Goal: Task Accomplishment & Management: Complete application form

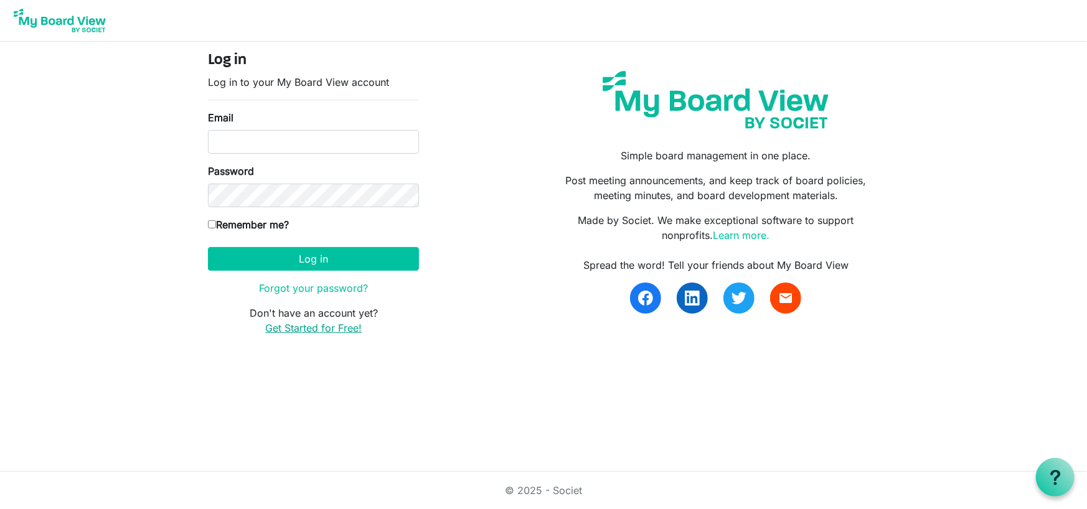
click at [279, 329] on link "Get Started for Free!" at bounding box center [313, 328] width 97 height 12
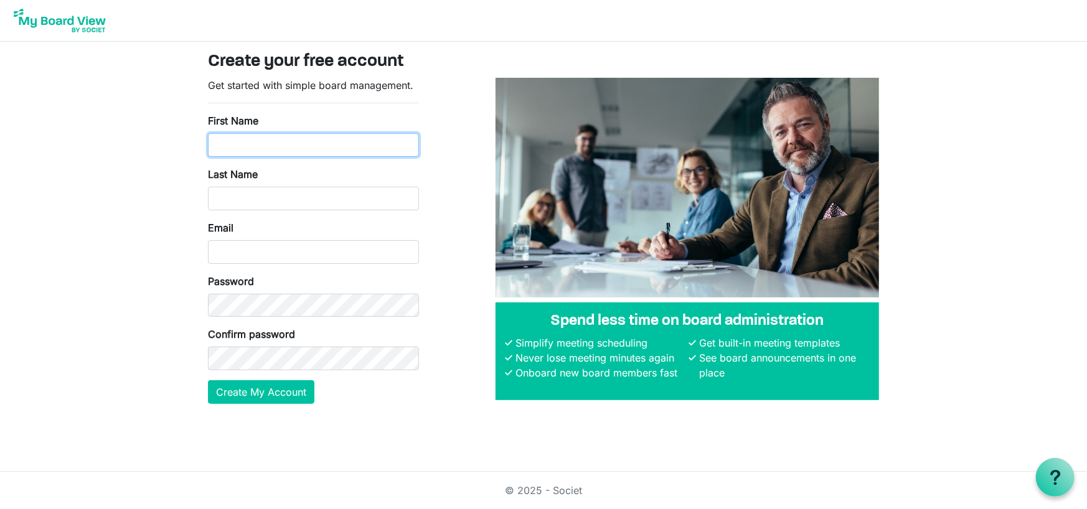
click at [252, 145] on input "First Name" at bounding box center [313, 145] width 211 height 24
type input "Megan"
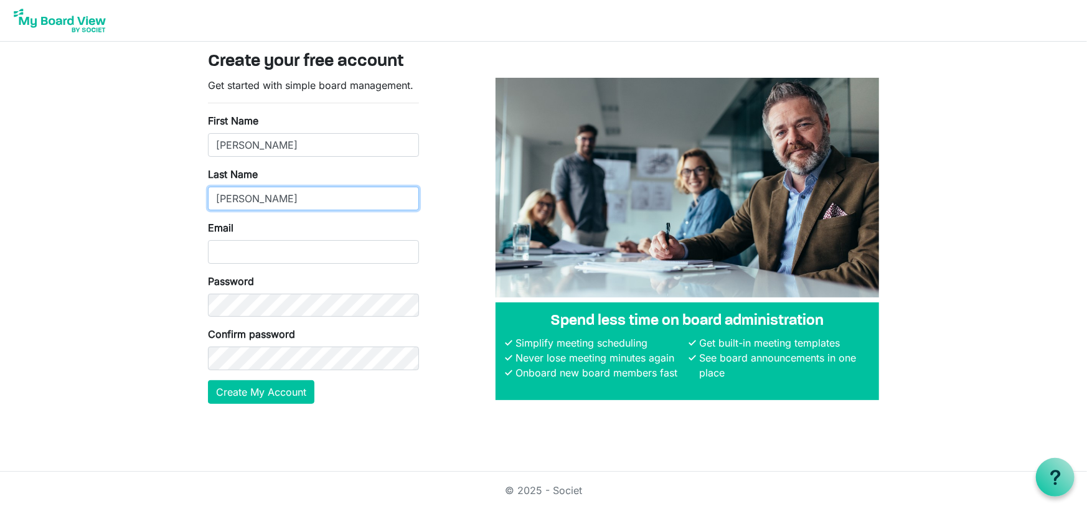
type input "Casteel"
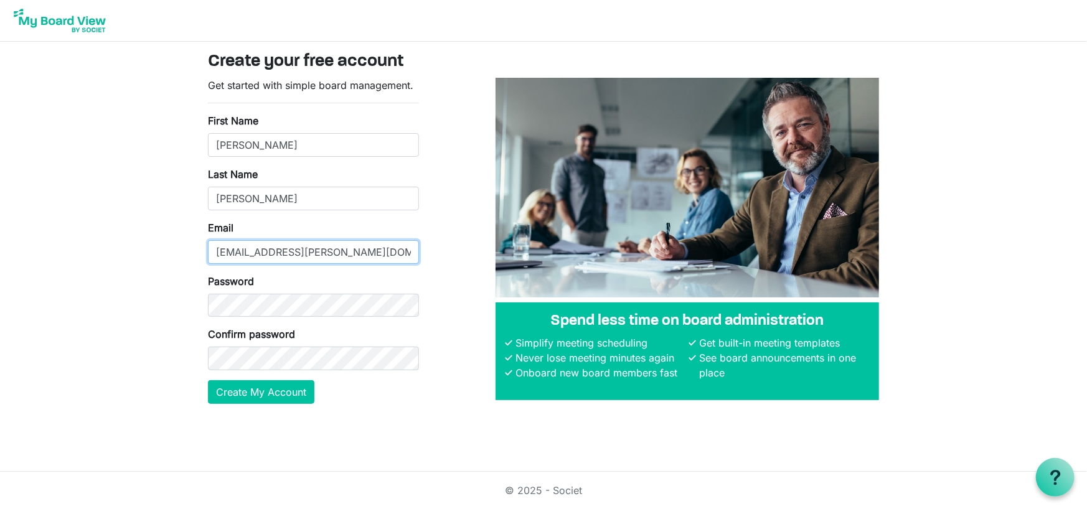
type input "megan.casteel@gmail.com"
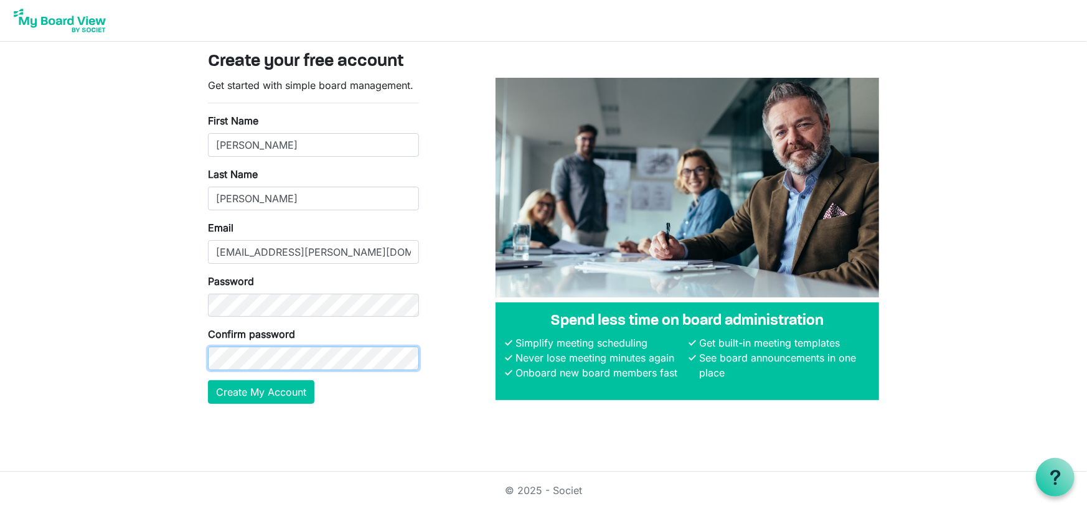
click at [208, 381] on button "Create My Account" at bounding box center [261, 393] width 106 height 24
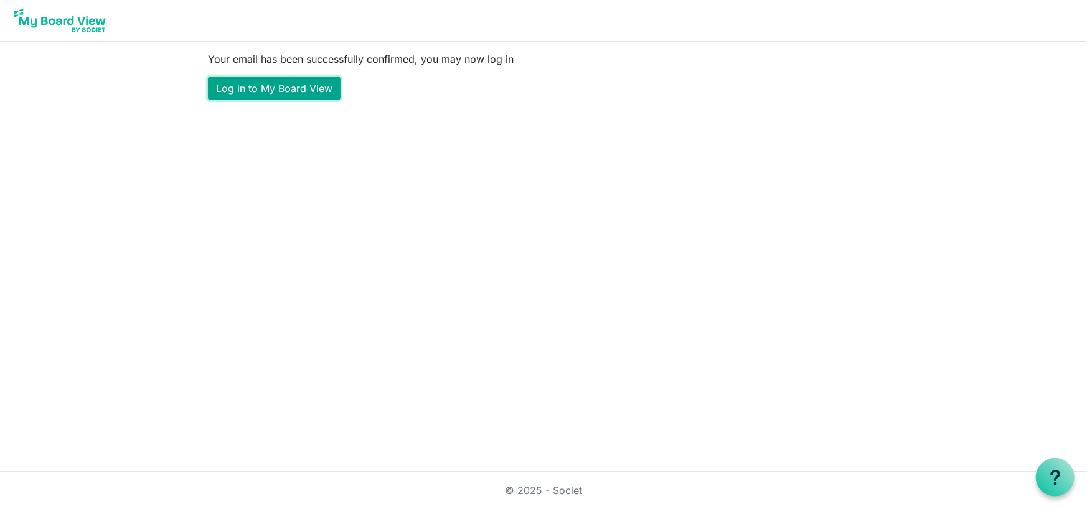
click at [278, 83] on link "Log in to My Board View" at bounding box center [274, 89] width 133 height 24
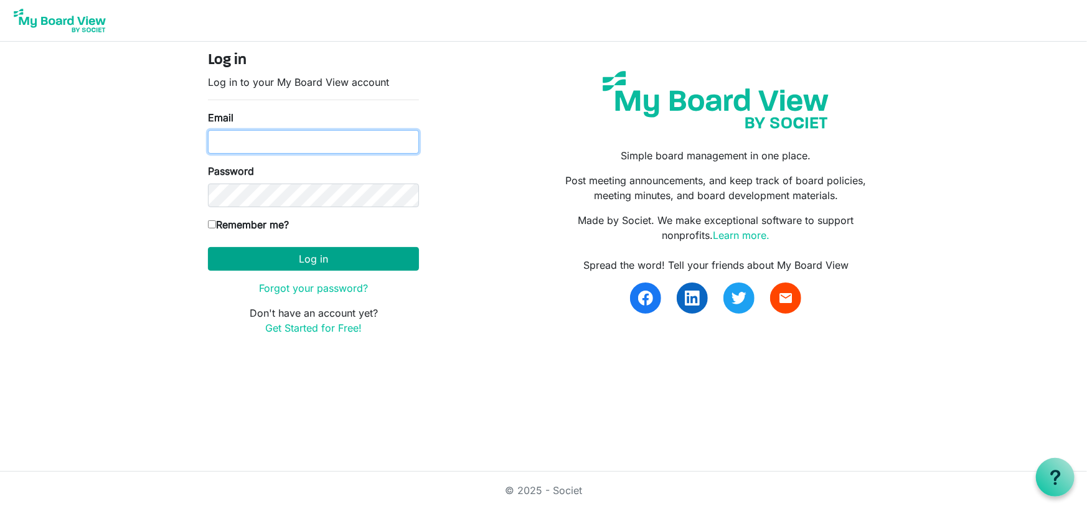
type input "[EMAIL_ADDRESS][PERSON_NAME][DOMAIN_NAME]"
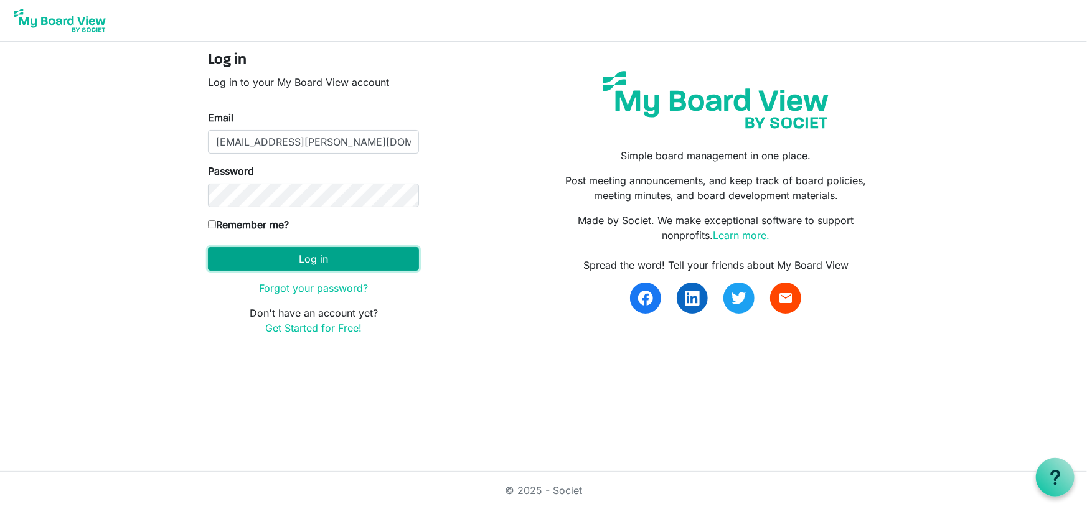
click at [313, 254] on button "Log in" at bounding box center [313, 259] width 211 height 24
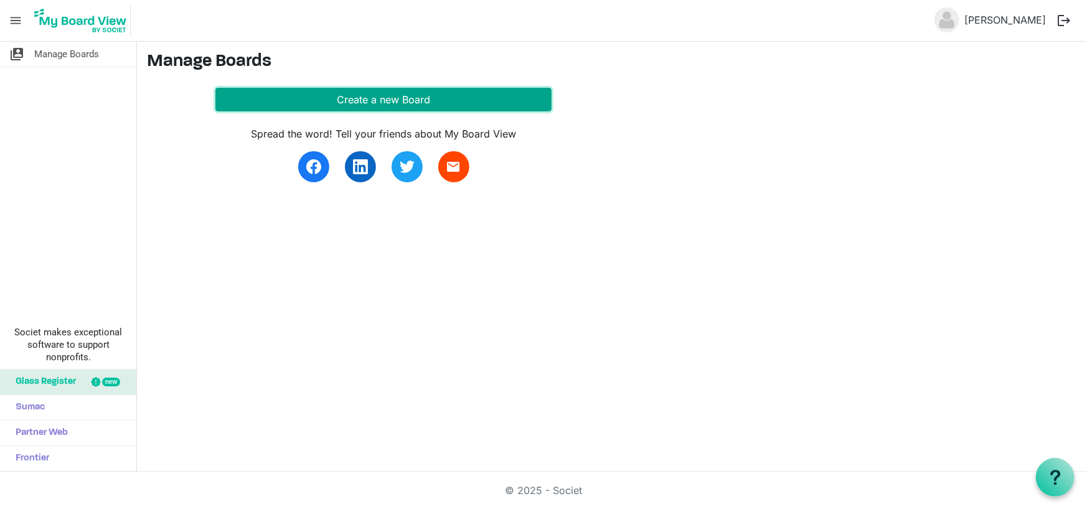
click at [331, 99] on button "Create a new Board" at bounding box center [383, 100] width 336 height 24
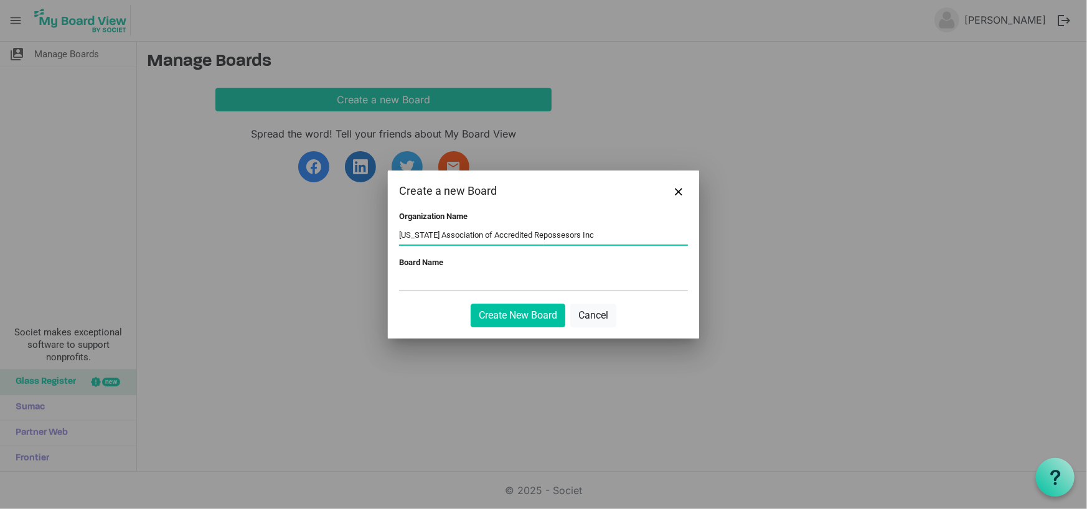
type input "Tennessee Association of Accredited Repossesors Inc"
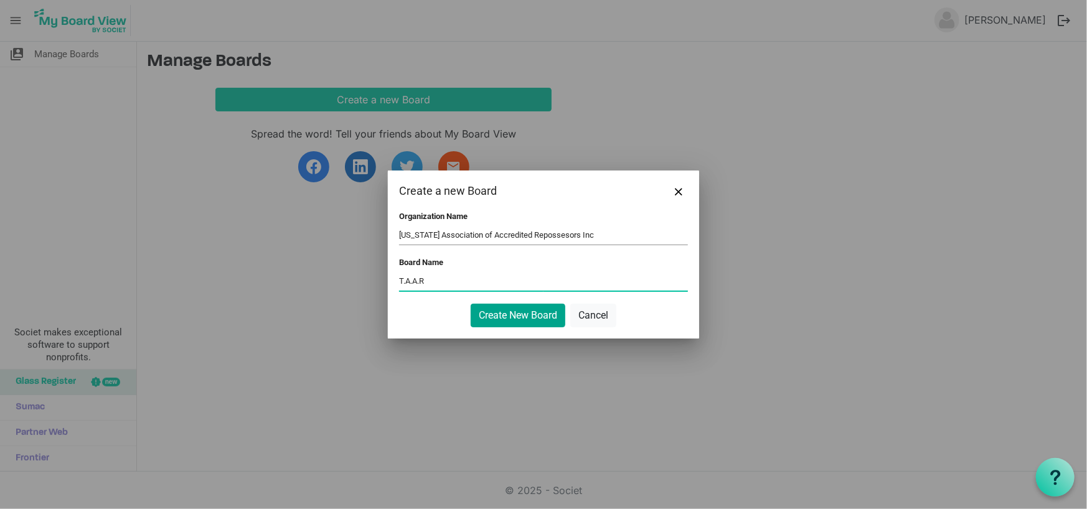
type input "T.A.A.R"
click at [527, 316] on button "Create New Board" at bounding box center [518, 316] width 95 height 24
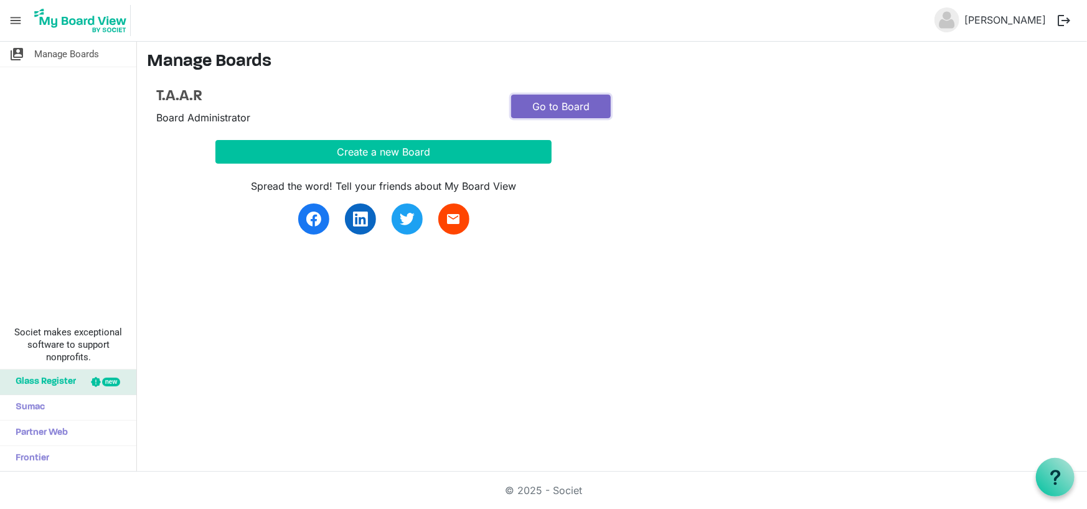
click at [541, 99] on link "Go to Board" at bounding box center [561, 107] width 100 height 24
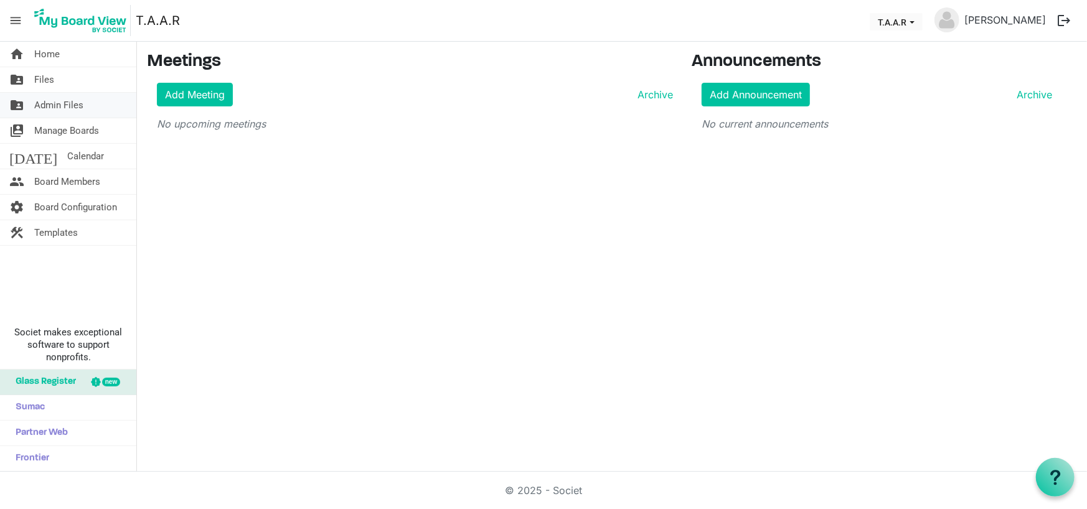
click at [78, 108] on span "Admin Files" at bounding box center [58, 105] width 49 height 25
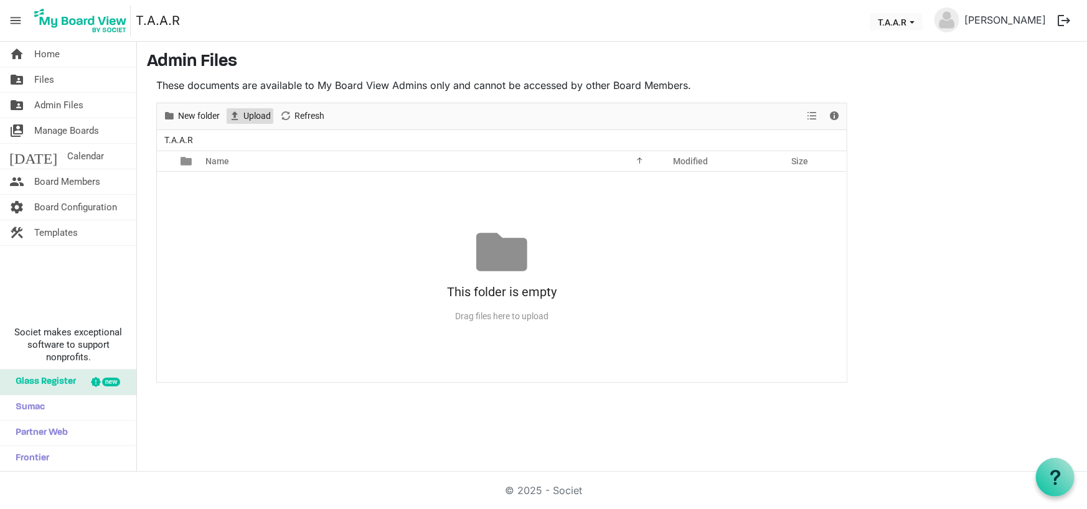
click at [268, 115] on span "Upload" at bounding box center [257, 116] width 30 height 16
